Goal: Entertainment & Leisure: Consume media (video, audio)

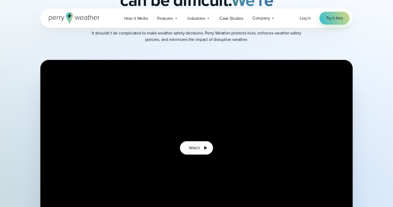
scroll to position [160, 0]
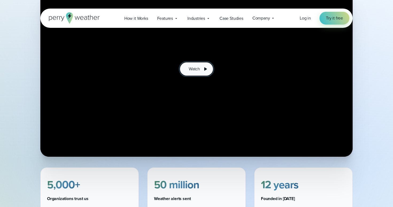
click at [200, 69] on span "Watch" at bounding box center [194, 69] width 11 height 6
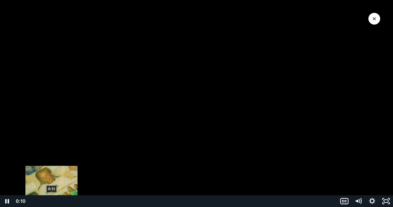
click at [48, 199] on div "Playbar" at bounding box center [49, 201] width 4 height 4
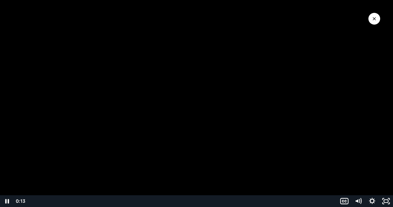
click at [76, 146] on div at bounding box center [196, 103] width 393 height 207
click at [76, 147] on div at bounding box center [196, 103] width 393 height 207
click at [148, 192] on div at bounding box center [196, 103] width 393 height 207
click at [178, 160] on div at bounding box center [196, 103] width 393 height 207
click at [130, 116] on div at bounding box center [196, 103] width 393 height 207
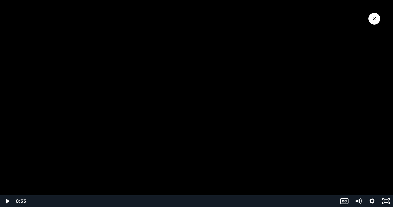
click at [126, 122] on div at bounding box center [196, 103] width 393 height 207
click at [168, 84] on div at bounding box center [196, 103] width 393 height 207
